Goal: Information Seeking & Learning: Find specific fact

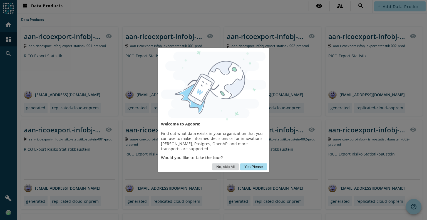
click at [231, 168] on button "No, skip All" at bounding box center [225, 166] width 27 height 7
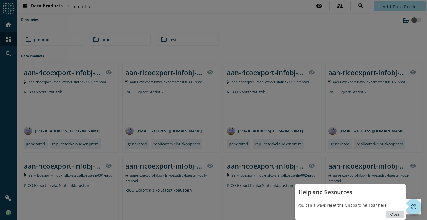
click at [394, 213] on button "Close" at bounding box center [395, 214] width 18 height 7
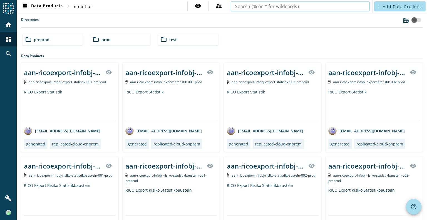
click at [341, 8] on input "text" at bounding box center [300, 6] width 130 height 7
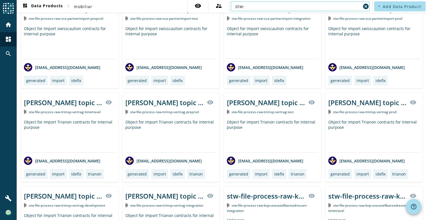
scroll to position [278, 0]
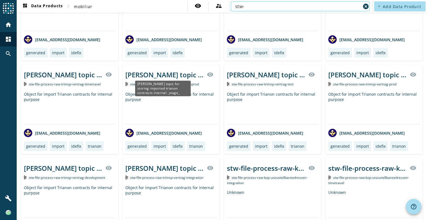
type input "stw-"
click at [165, 74] on div "[PERSON_NAME] topic for storing imported trianon contracts internal _stage_" at bounding box center [164, 74] width 78 height 9
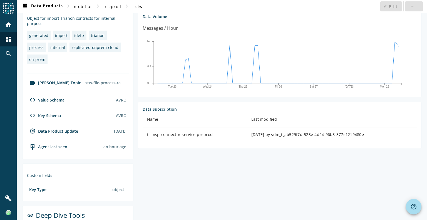
scroll to position [136, 0]
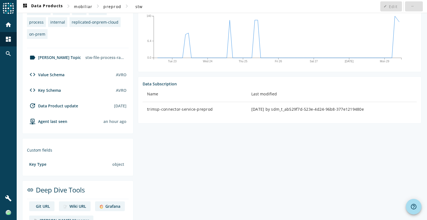
click at [114, 203] on div "Grafana" at bounding box center [112, 205] width 15 height 5
